Goal: Book appointment/travel/reservation

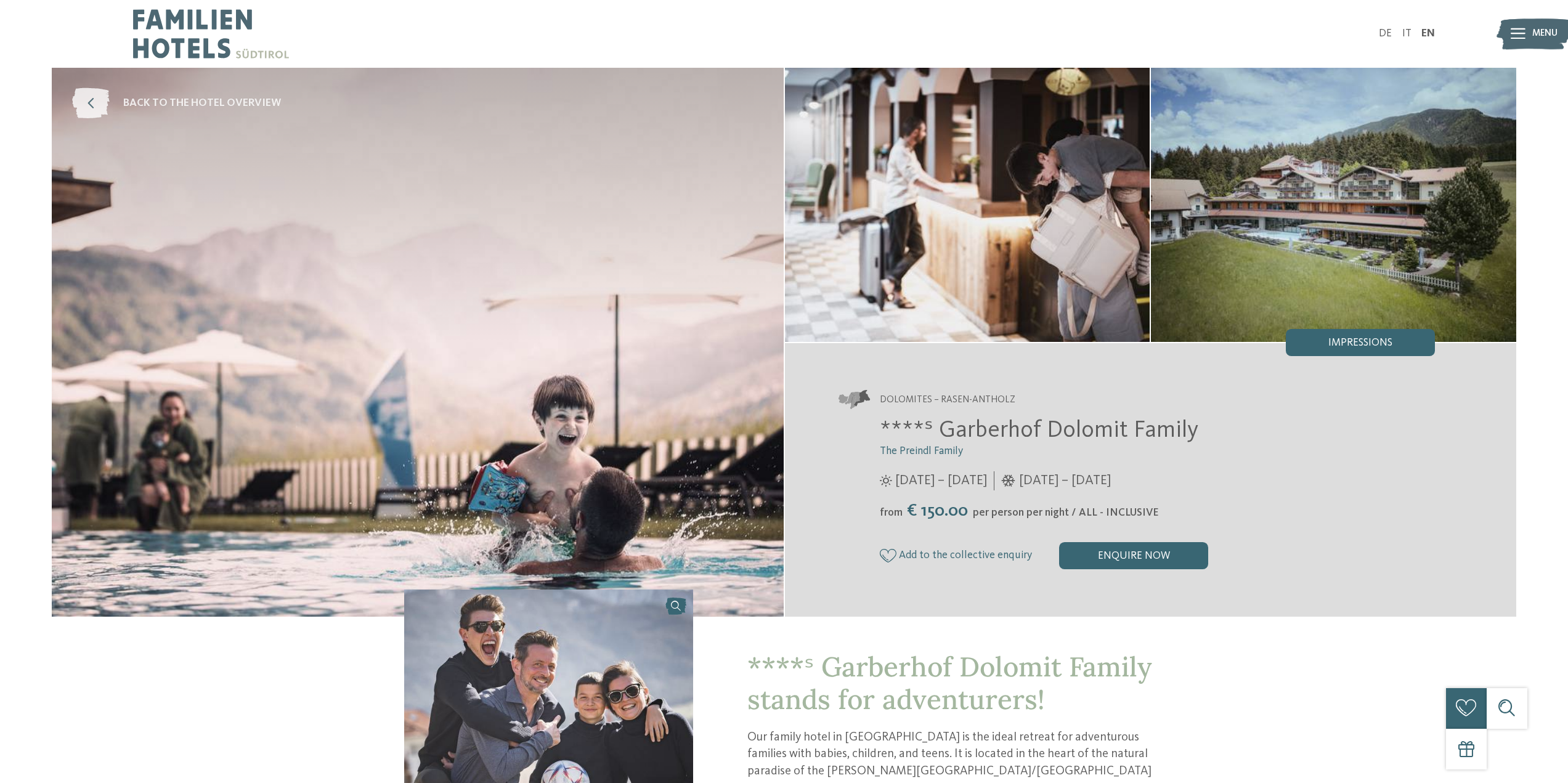
click at [213, 109] on span "back to the hotel overview" at bounding box center [202, 104] width 157 height 15
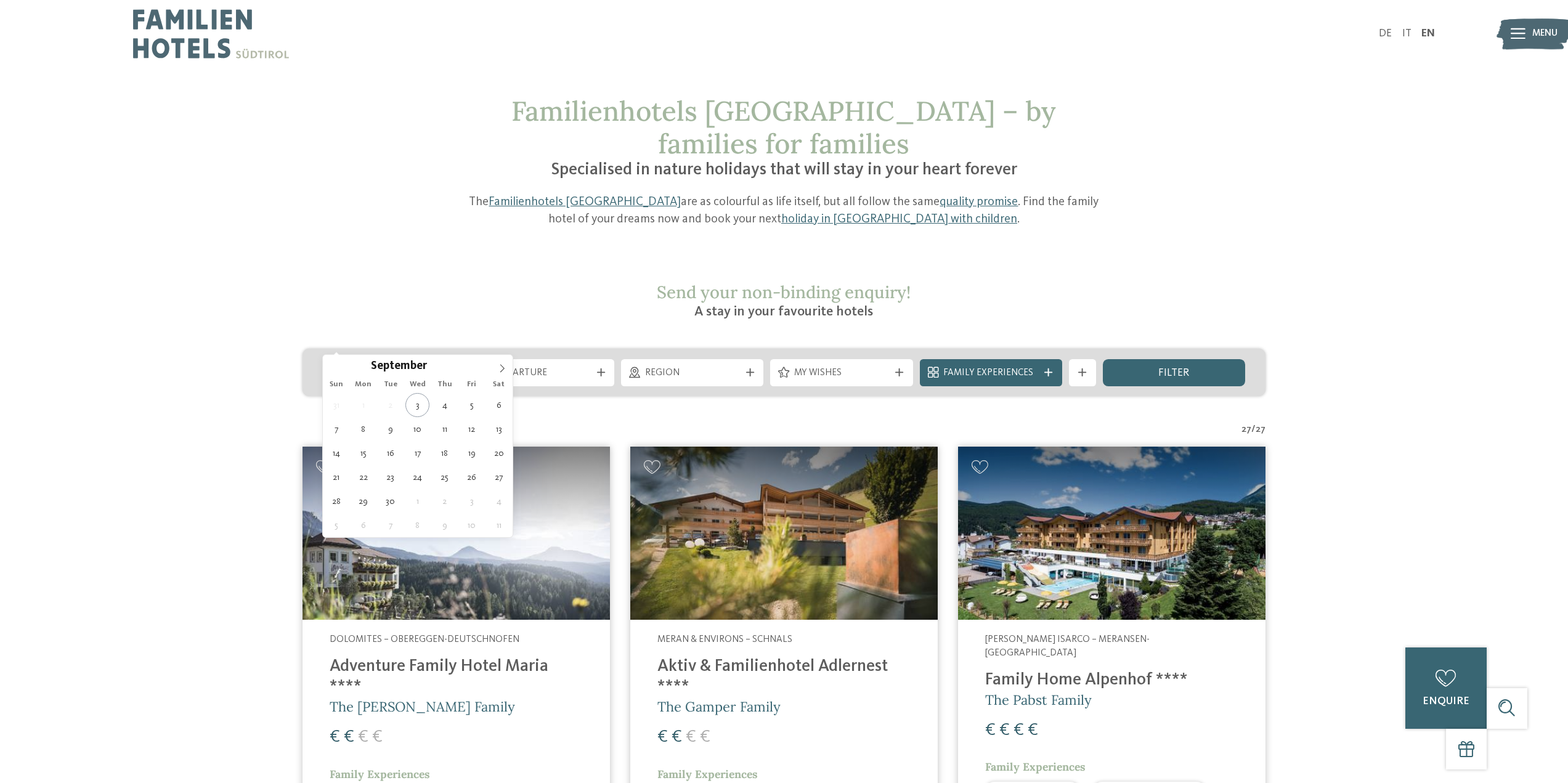
click at [378, 367] on span "Arrival" at bounding box center [394, 374] width 95 height 14
click at [504, 367] on icon at bounding box center [502, 369] width 9 height 9
type div "27.12.2025"
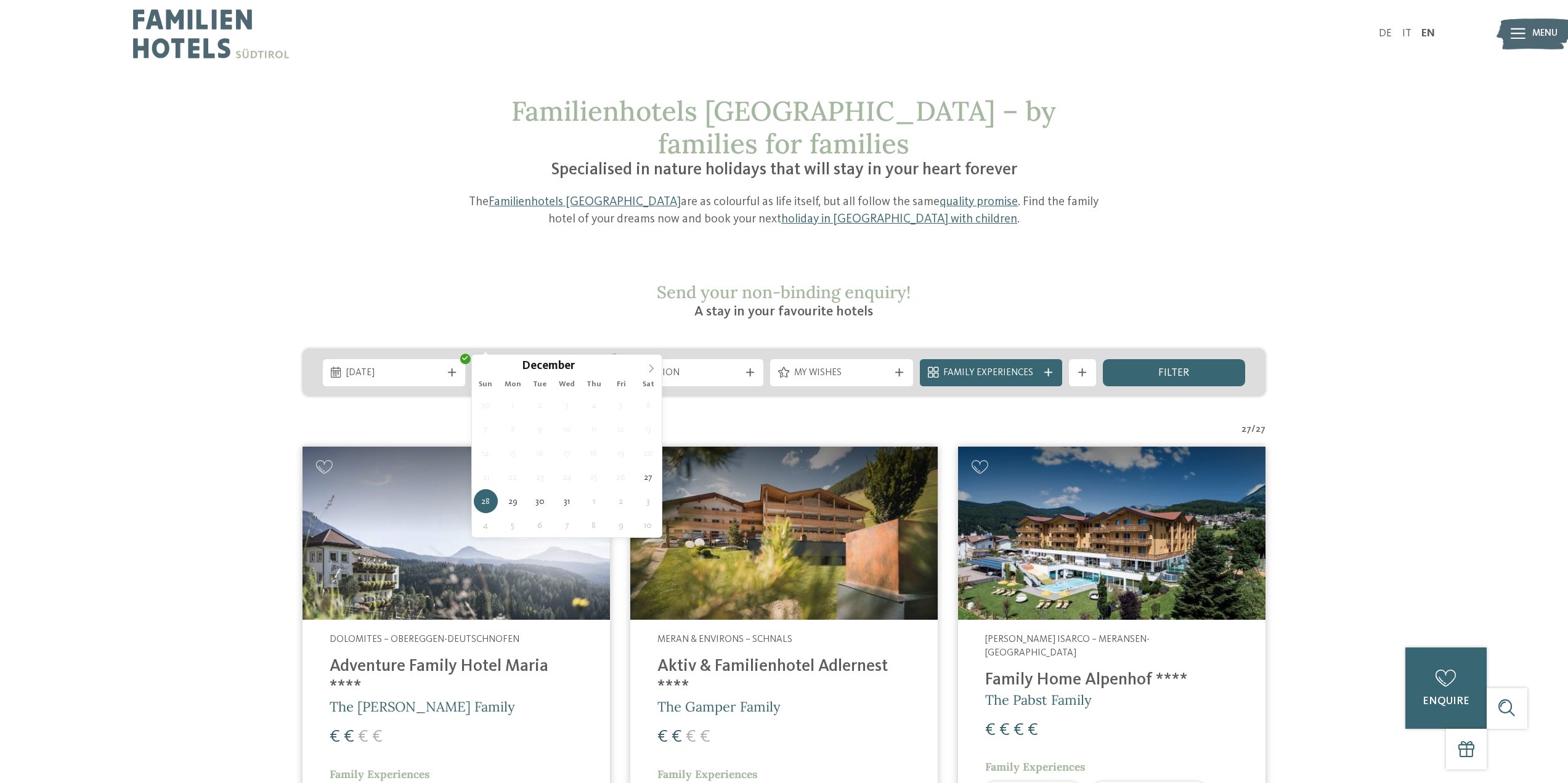
type input "****"
click at [647, 367] on icon at bounding box center [651, 369] width 9 height 9
type div "02.01.2026"
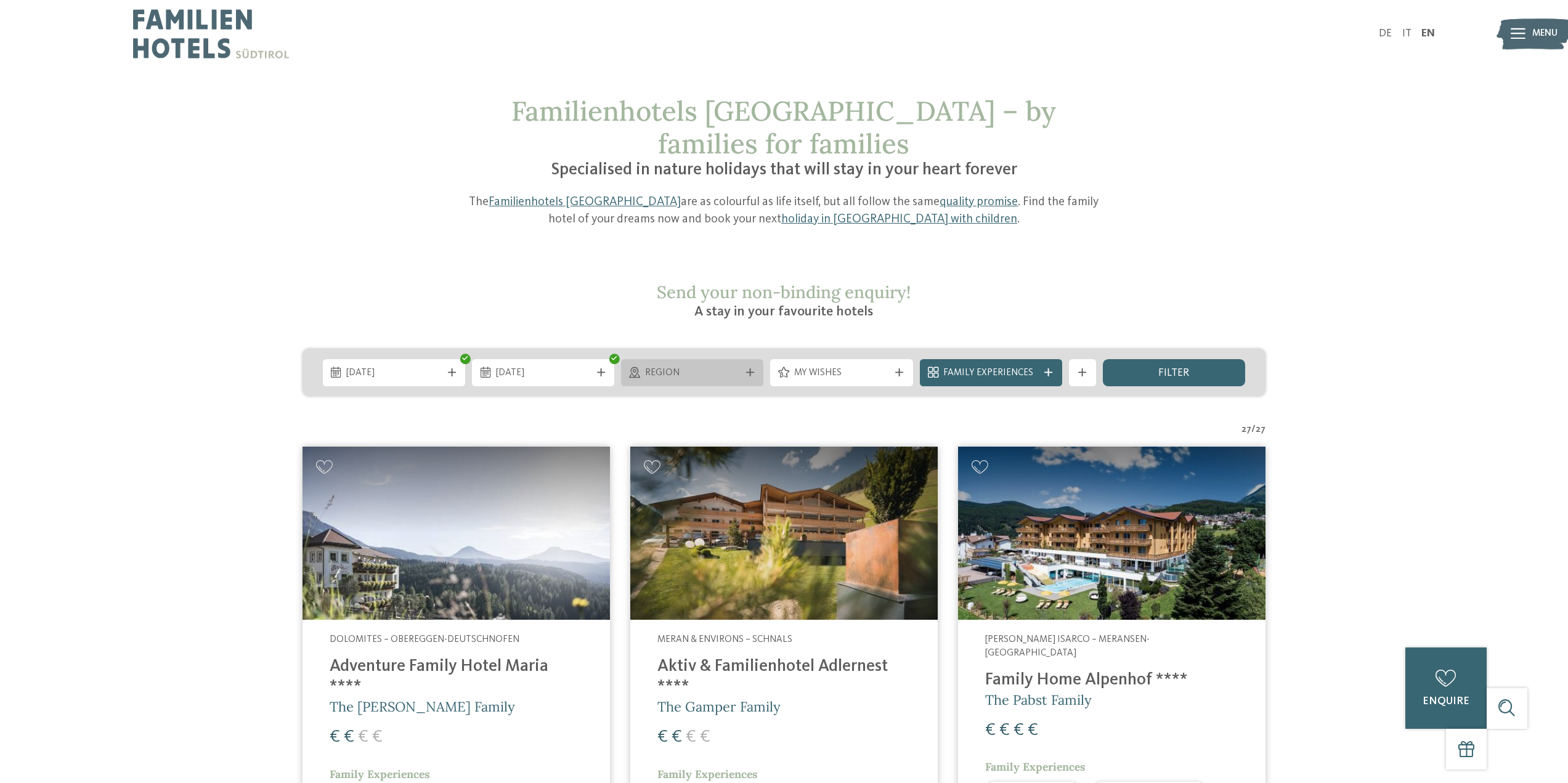
click at [688, 367] on span "Region" at bounding box center [692, 374] width 95 height 14
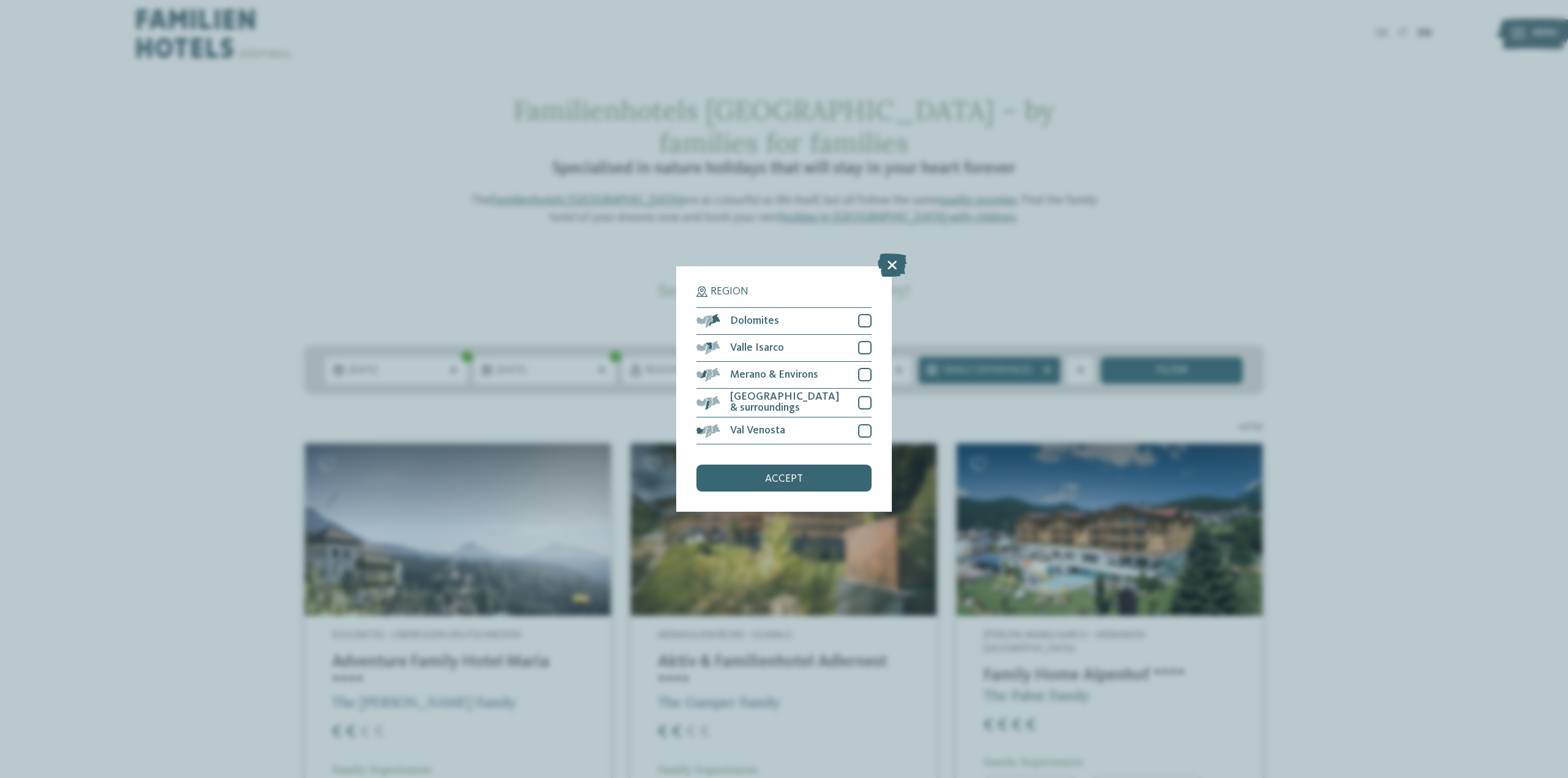
click at [631, 256] on div "Region Dolomites" at bounding box center [784, 389] width 1568 height 778
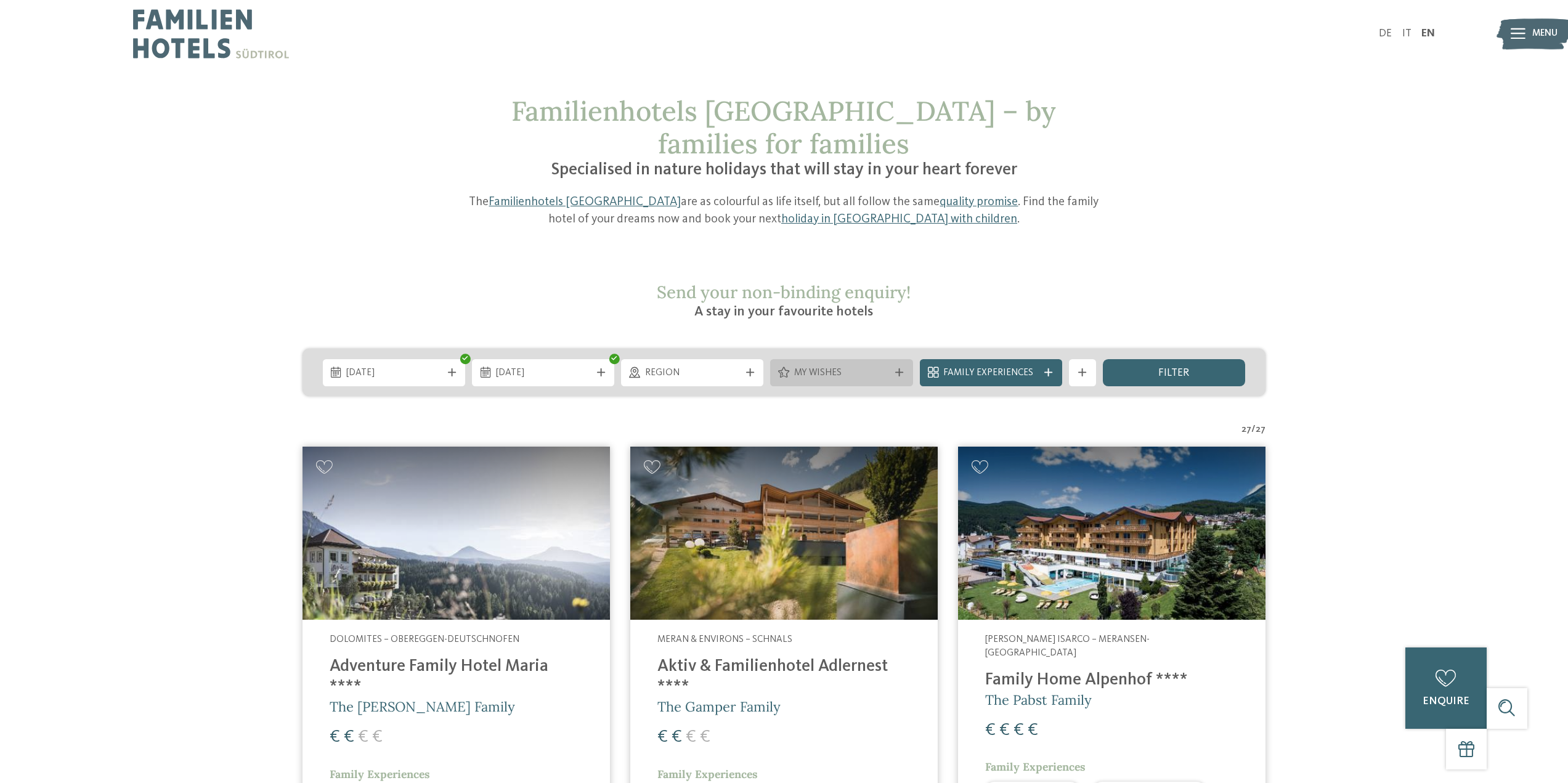
click at [785, 367] on icon at bounding box center [784, 373] width 11 height 11
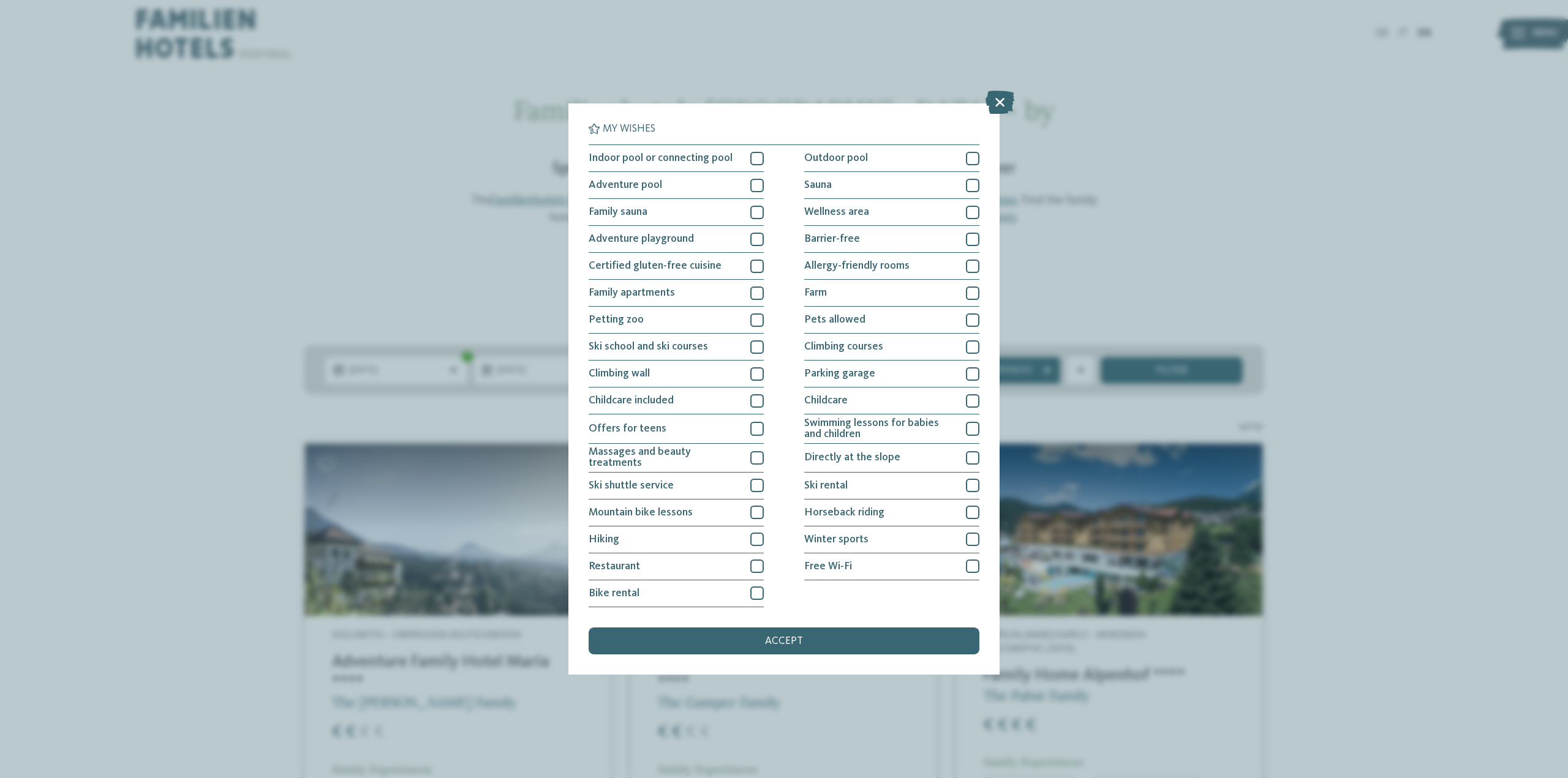
click at [534, 247] on div "My wishes Indoor pool or connecting pool Outdoor pool" at bounding box center [784, 389] width 1568 height 778
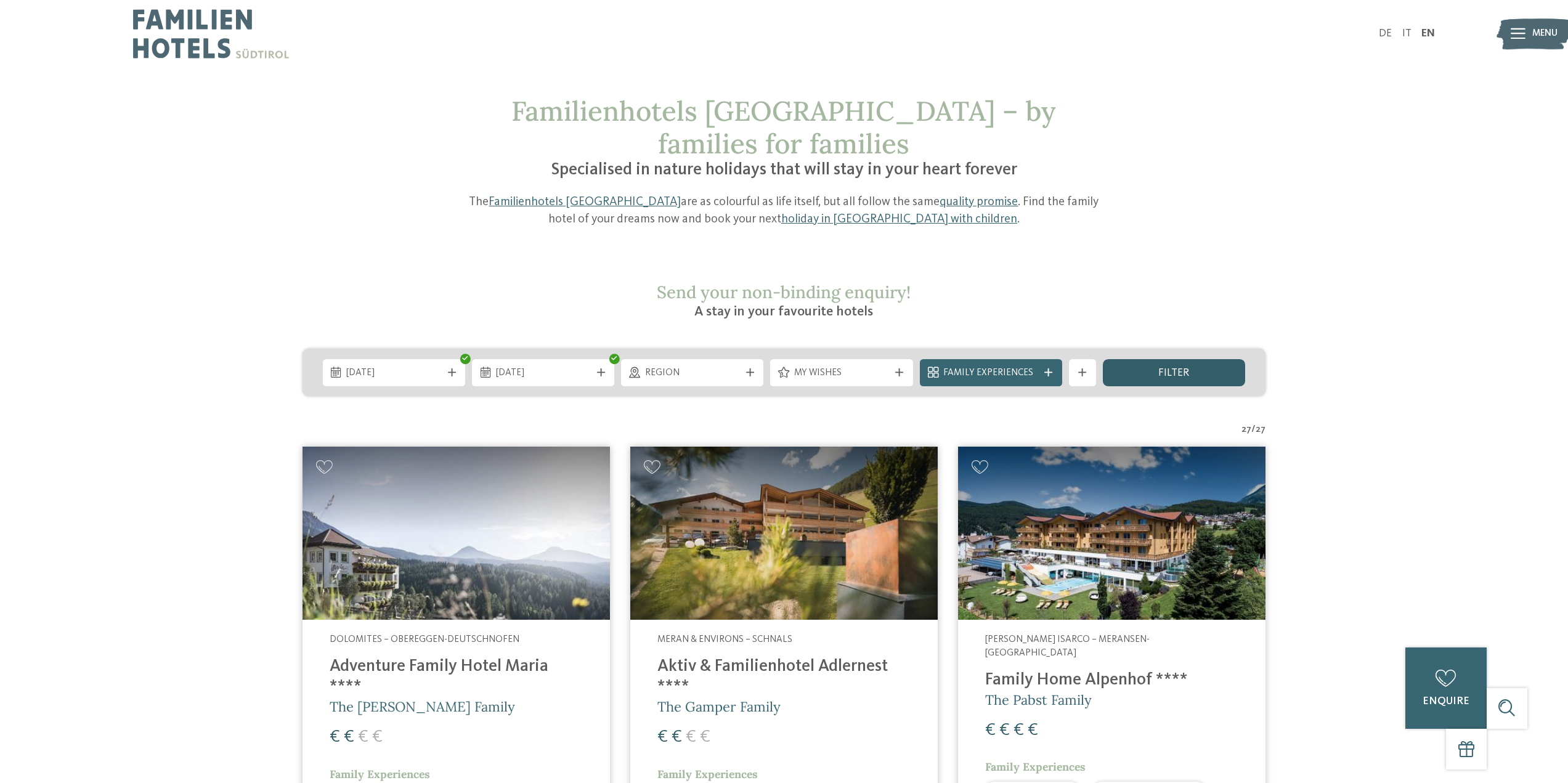
click at [1115, 359] on div "filter" at bounding box center [1174, 372] width 142 height 27
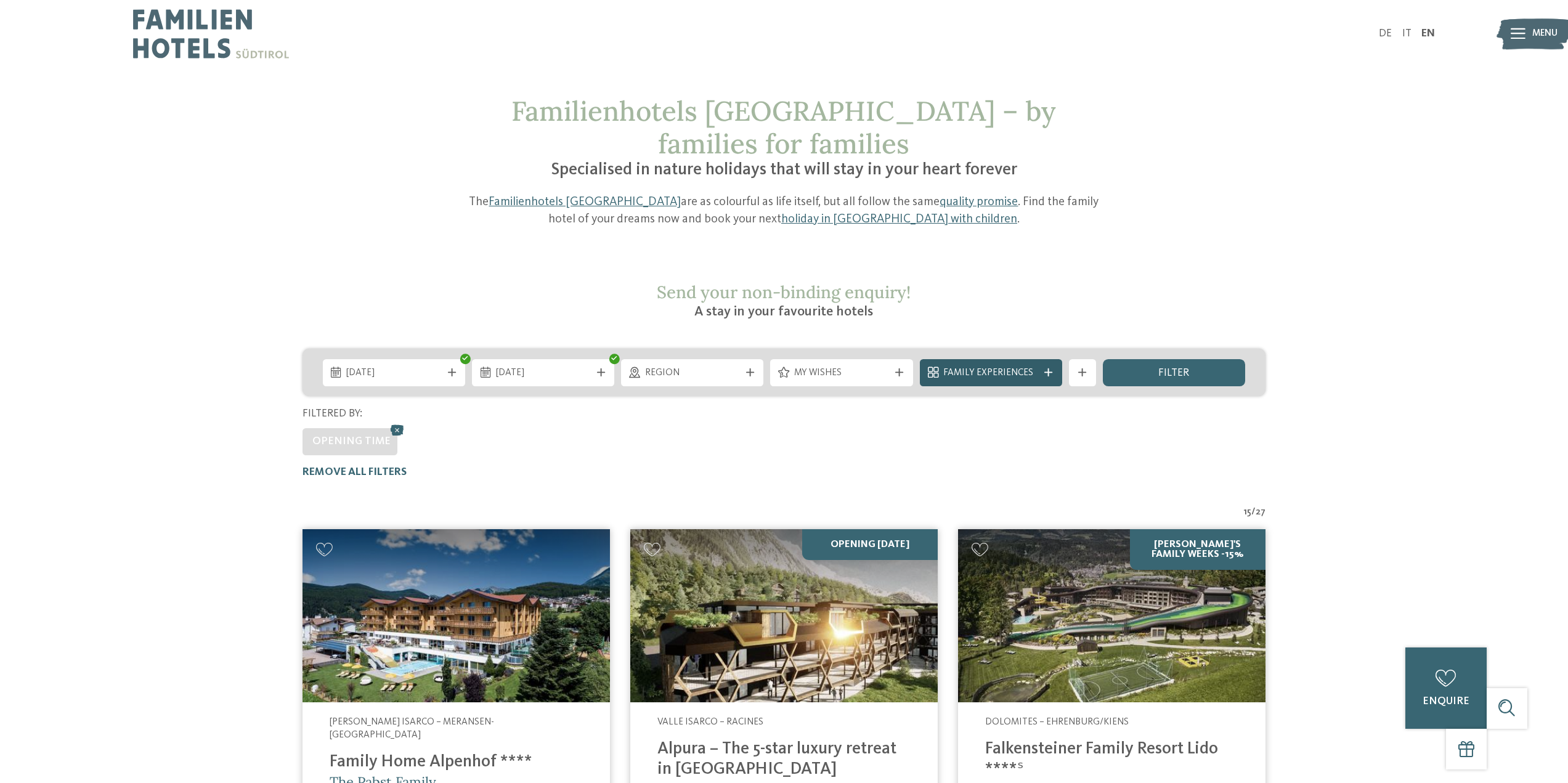
click at [980, 367] on span "Family Experiences" at bounding box center [991, 374] width 95 height 14
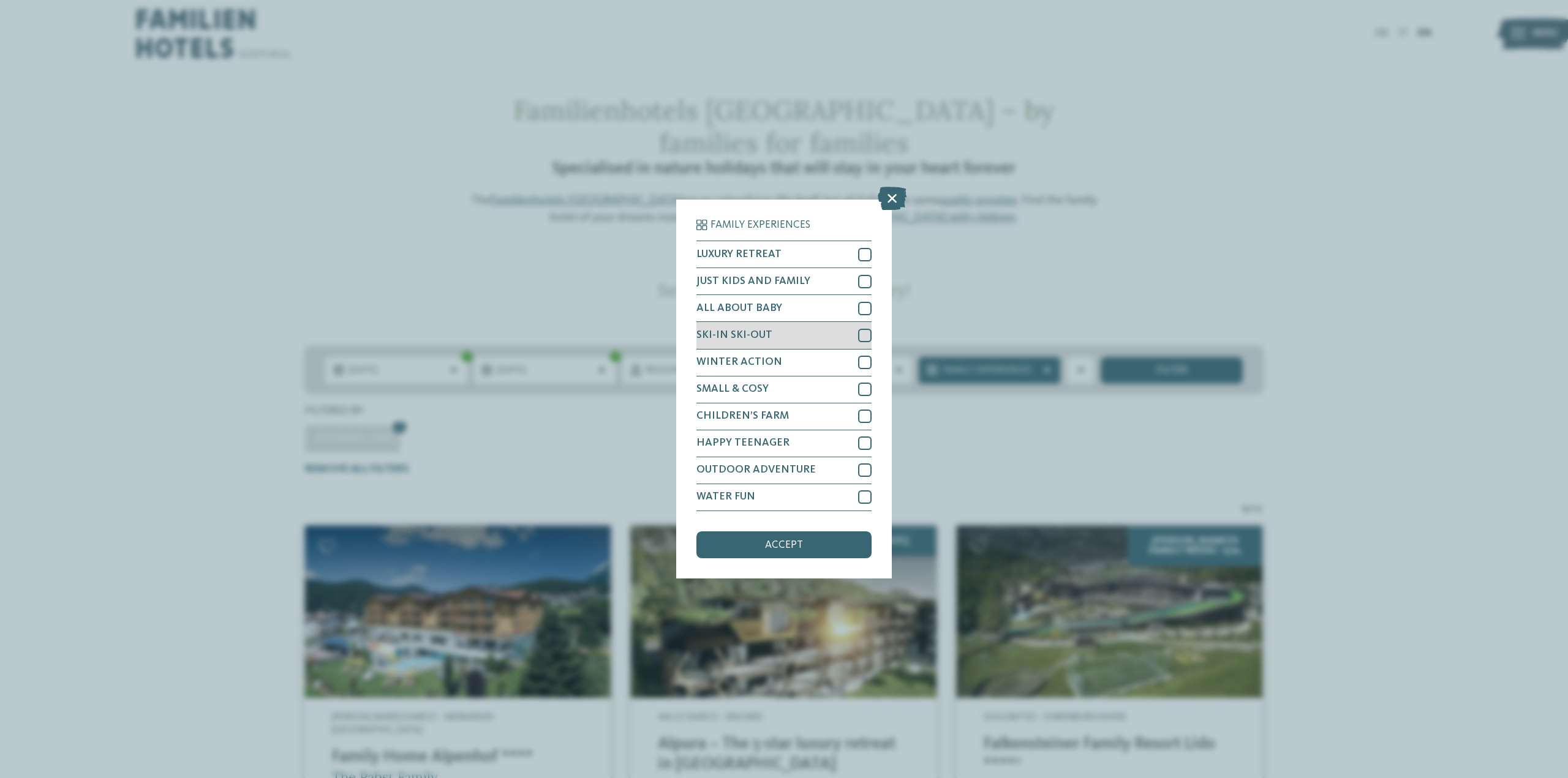
click at [792, 337] on div "SKI-IN SKI-OUT" at bounding box center [784, 335] width 175 height 27
click at [820, 548] on div "accept" at bounding box center [784, 545] width 175 height 27
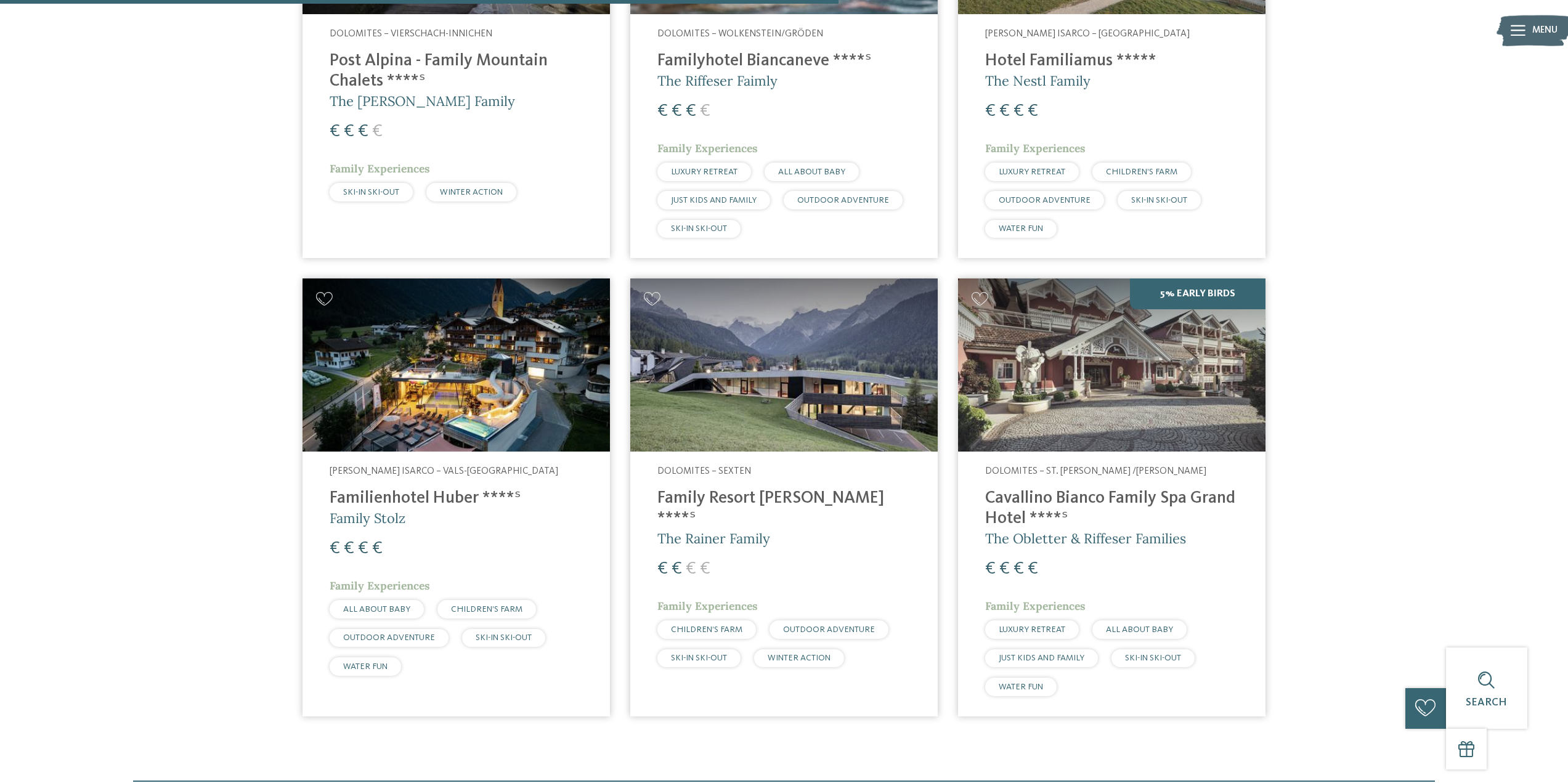
scroll to position [727, 0]
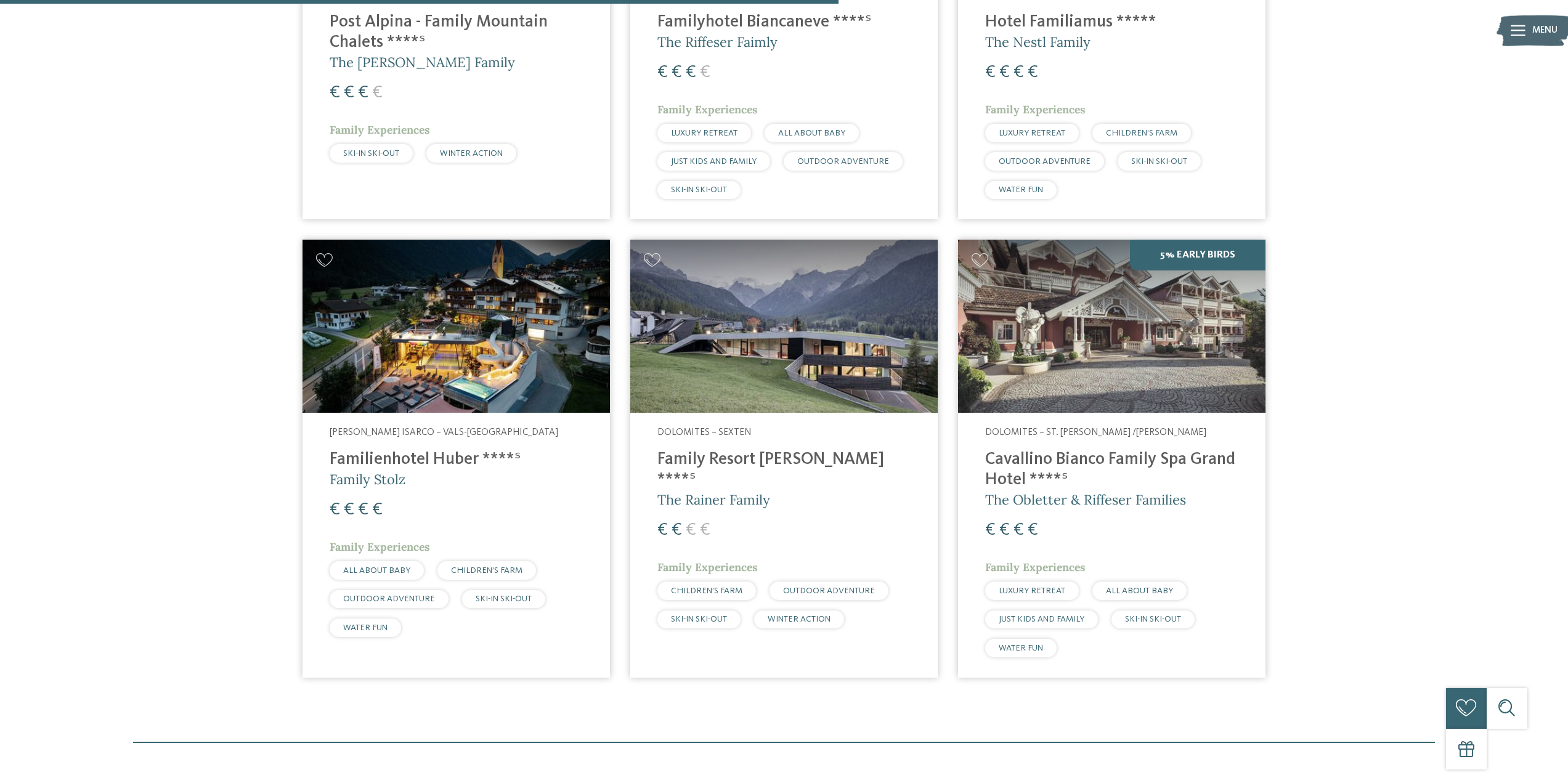
click at [792, 290] on img at bounding box center [784, 326] width 307 height 173
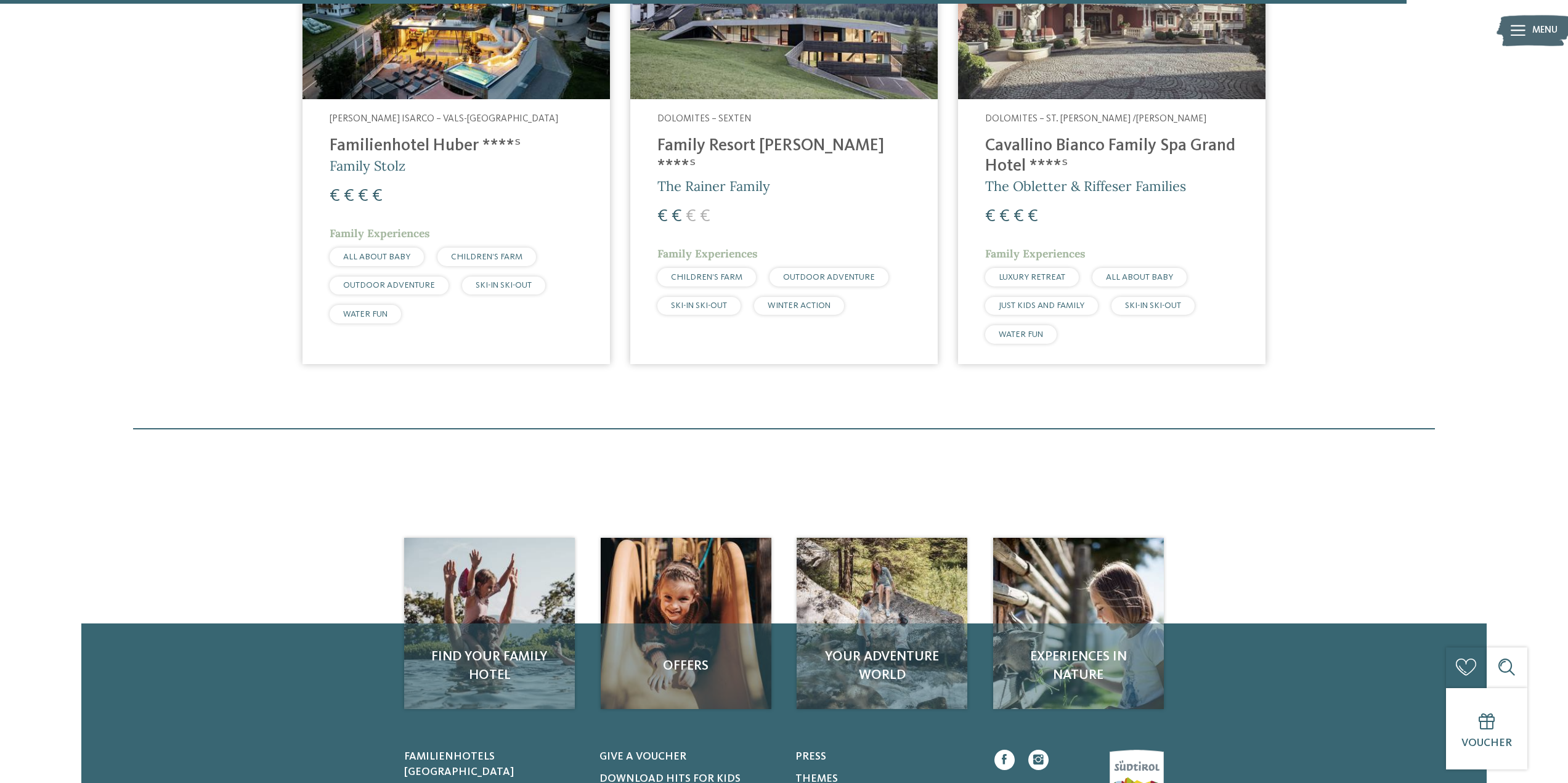
scroll to position [1220, 0]
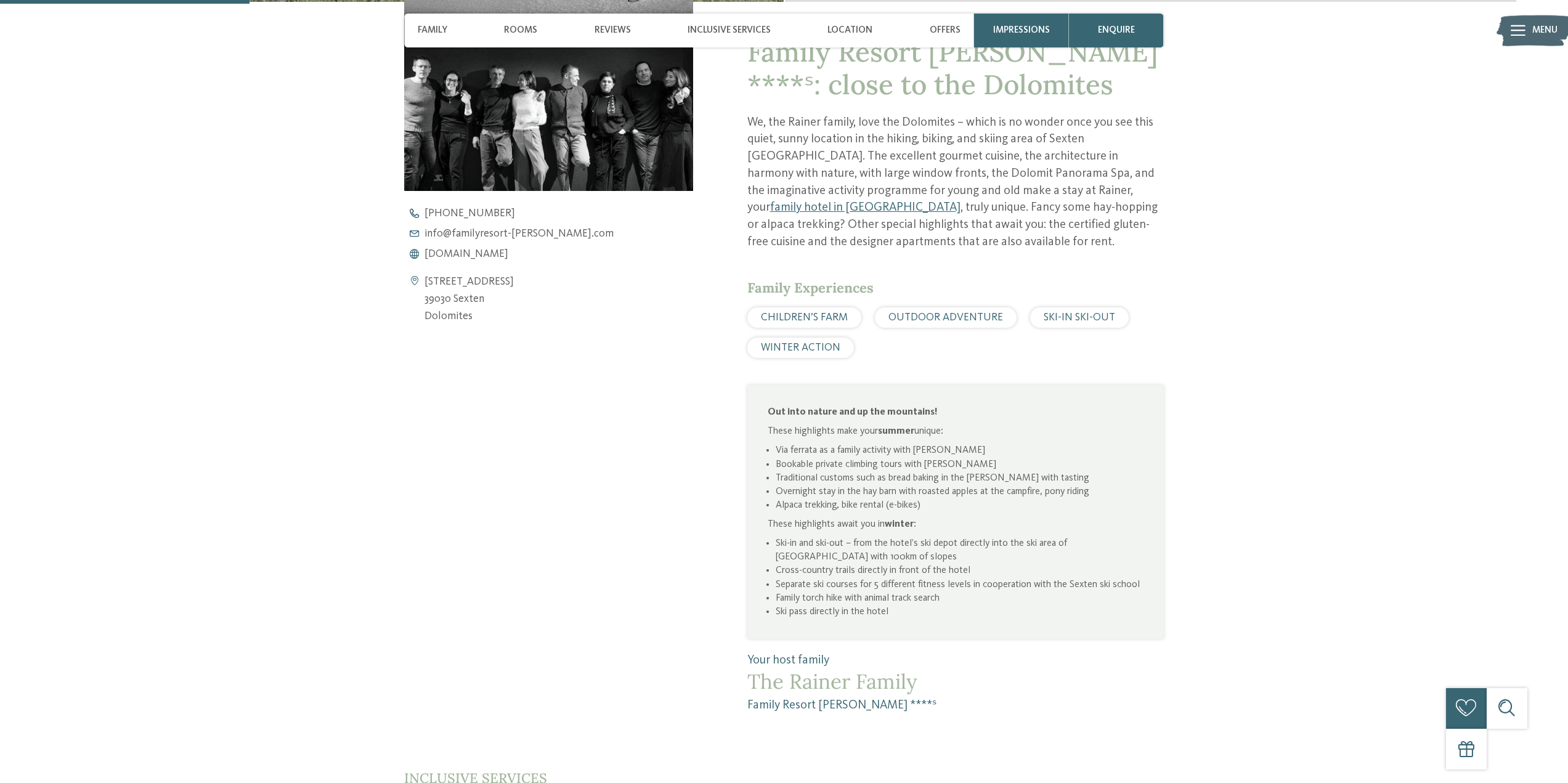
scroll to position [616, 0]
click at [484, 256] on span "www.familyresort-rainer.com" at bounding box center [466, 253] width 84 height 11
